Goal: Information Seeking & Learning: Compare options

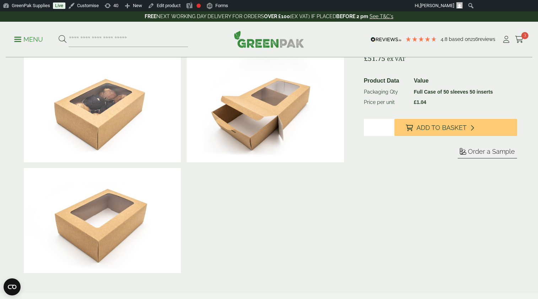
scroll to position [154, 0]
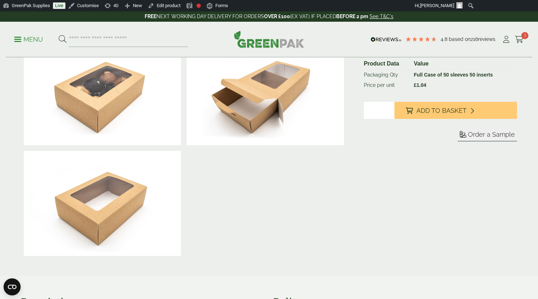
click at [112, 223] on img at bounding box center [102, 203] width 157 height 105
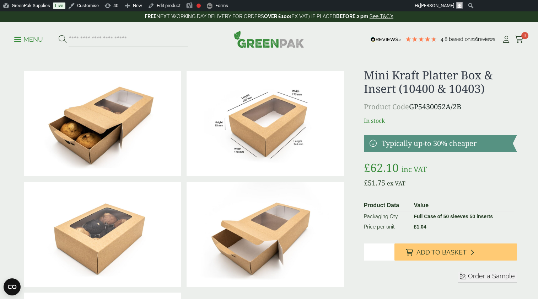
scroll to position [0, 0]
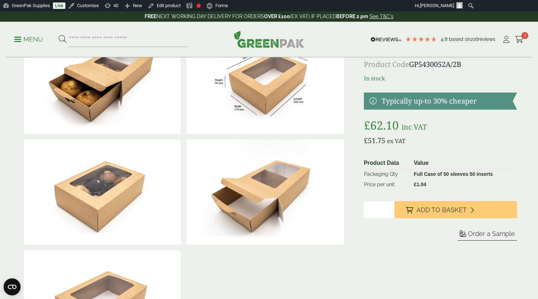
scroll to position [26, 0]
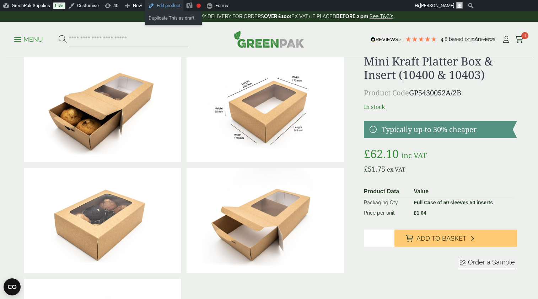
click at [175, 7] on link "Edit product" at bounding box center [164, 5] width 38 height 11
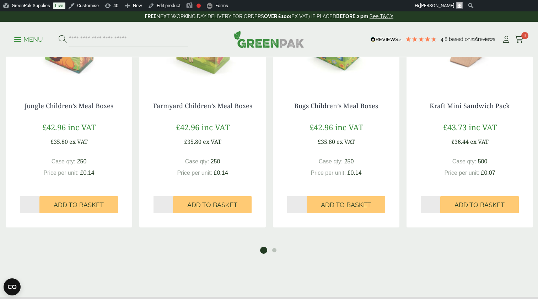
scroll to position [730, 0]
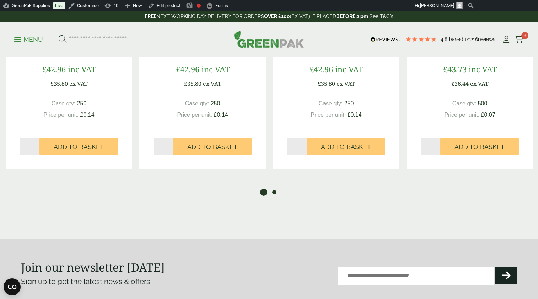
click at [276, 193] on button "2" at bounding box center [274, 191] width 7 height 7
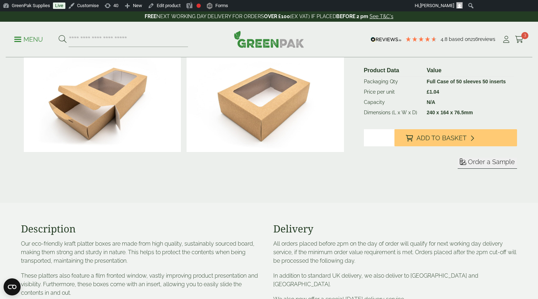
scroll to position [0, 0]
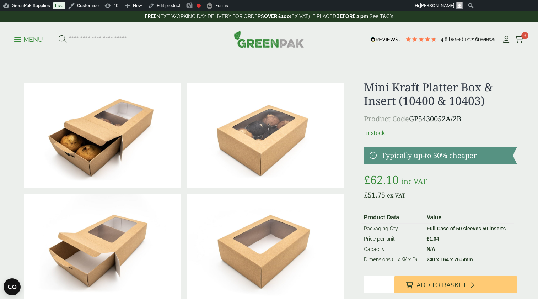
click at [30, 39] on p "Menu" at bounding box center [28, 39] width 29 height 9
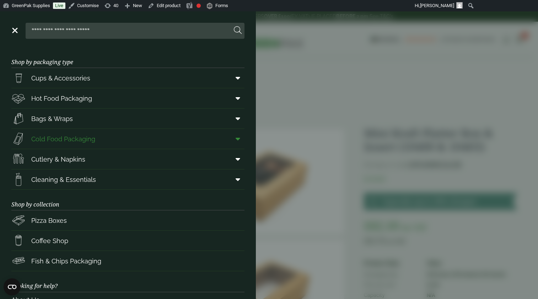
click at [237, 138] on icon at bounding box center [238, 138] width 5 height 7
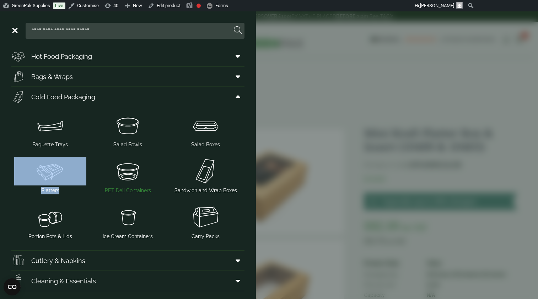
scroll to position [50, 0]
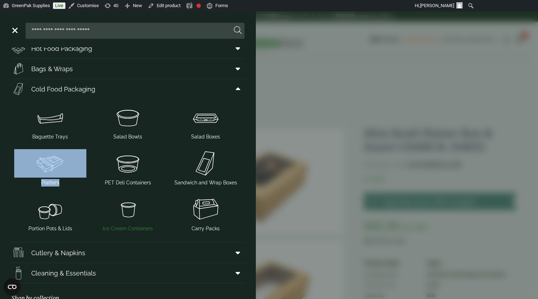
click at [129, 228] on span "Ice Cream Containers" at bounding box center [128, 228] width 50 height 7
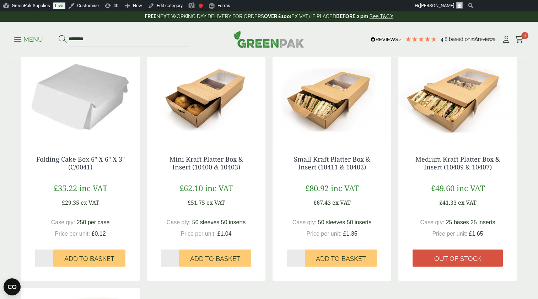
scroll to position [125, 0]
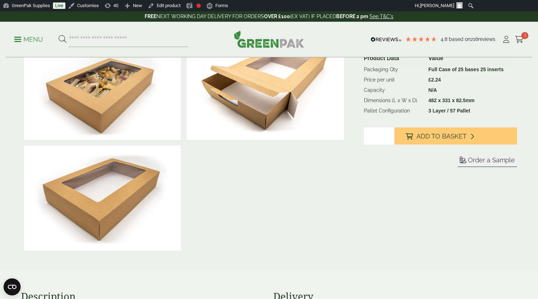
scroll to position [177, 0]
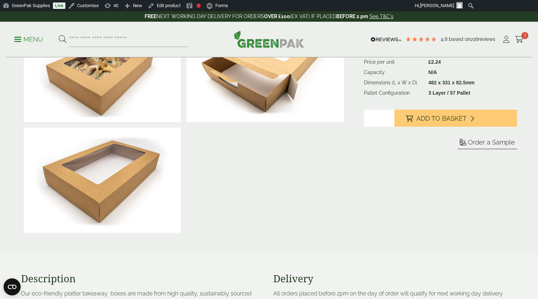
click at [130, 191] on img at bounding box center [102, 180] width 157 height 105
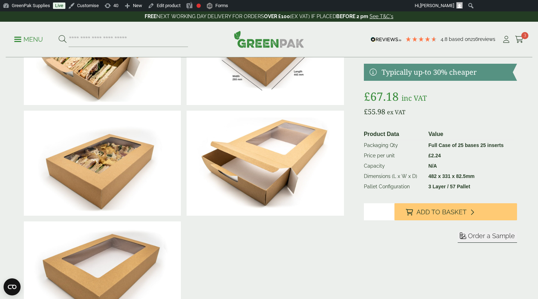
scroll to position [0, 0]
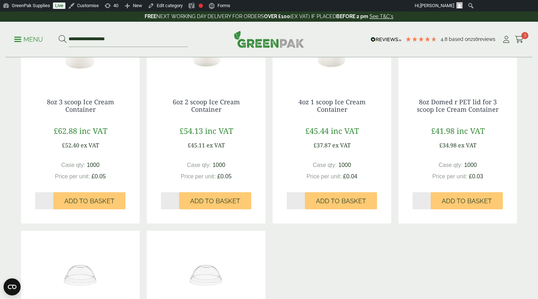
scroll to position [138, 0]
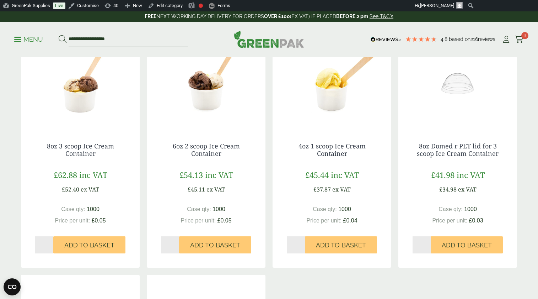
click at [82, 109] on img at bounding box center [80, 83] width 119 height 89
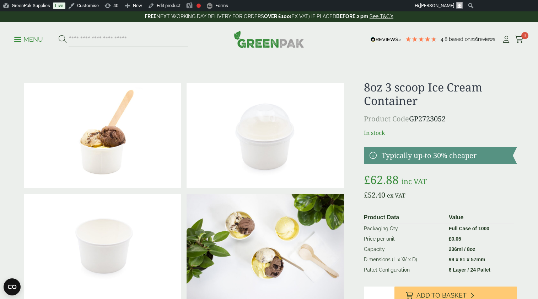
click at [126, 244] on img at bounding box center [102, 246] width 157 height 105
click at [36, 39] on p "Menu" at bounding box center [28, 39] width 29 height 9
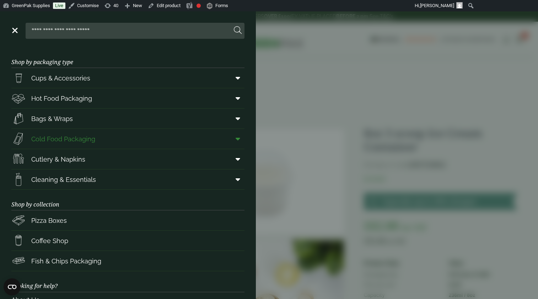
click at [236, 140] on icon at bounding box center [238, 138] width 5 height 7
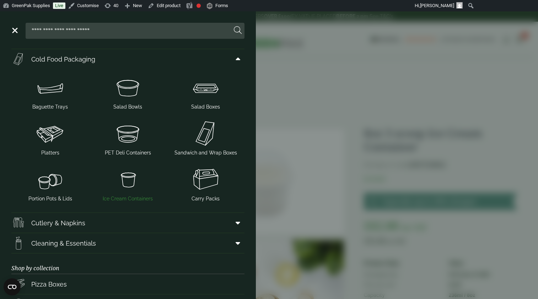
scroll to position [80, 0]
click at [210, 107] on span "Salad Boxes" at bounding box center [205, 105] width 29 height 7
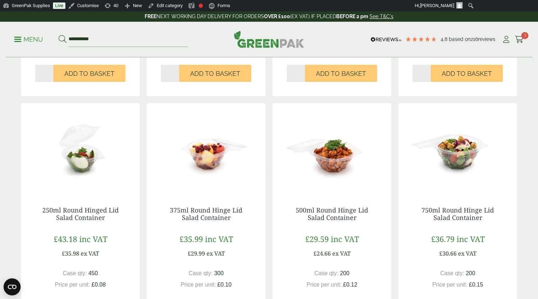
scroll to position [573, 0]
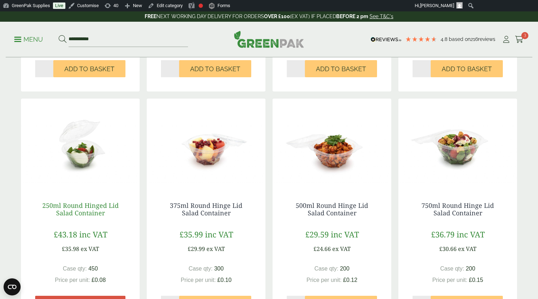
click at [94, 209] on link "250ml Round Hinged Lid Salad Container" at bounding box center [80, 209] width 76 height 16
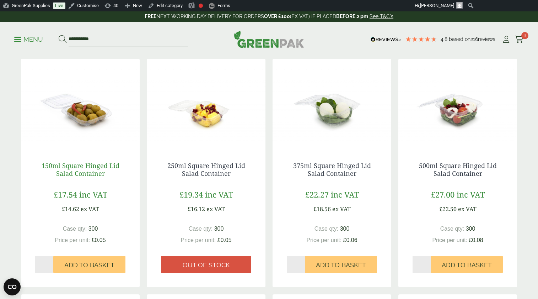
scroll to position [140, 0]
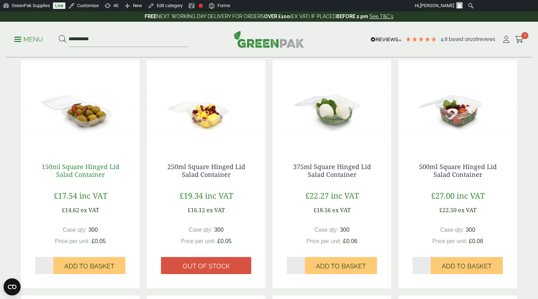
click at [84, 165] on link "150ml Square Hinged Lid Salad Container" at bounding box center [81, 170] width 78 height 16
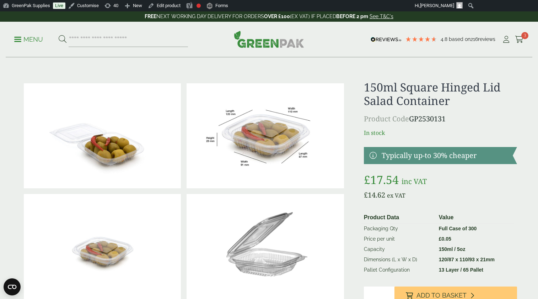
click at [268, 146] on img at bounding box center [265, 135] width 157 height 105
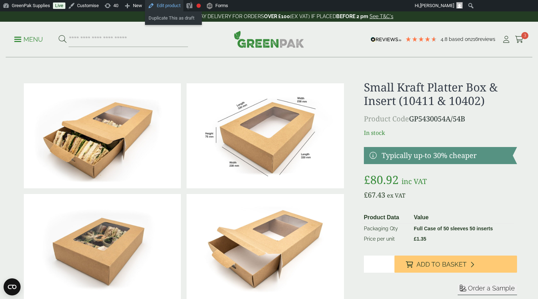
click at [177, 7] on link "Edit product" at bounding box center [164, 5] width 38 height 11
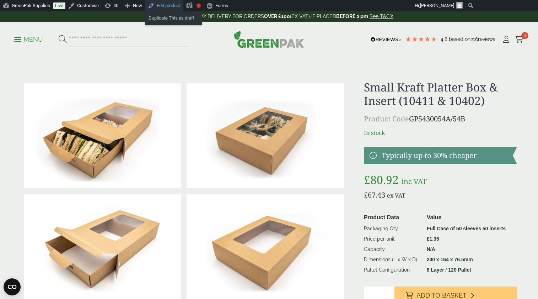
click at [172, 6] on link "Edit product" at bounding box center [164, 5] width 38 height 11
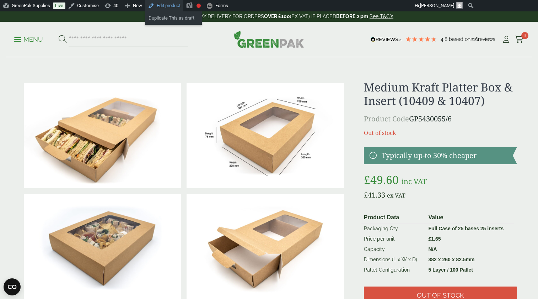
click at [170, 5] on link "Edit product" at bounding box center [164, 5] width 38 height 11
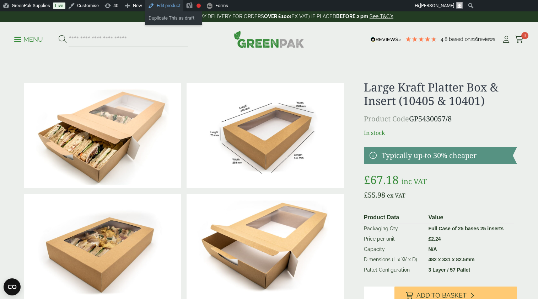
click at [173, 6] on link "Edit product" at bounding box center [164, 5] width 38 height 11
